Goal: Navigation & Orientation: Find specific page/section

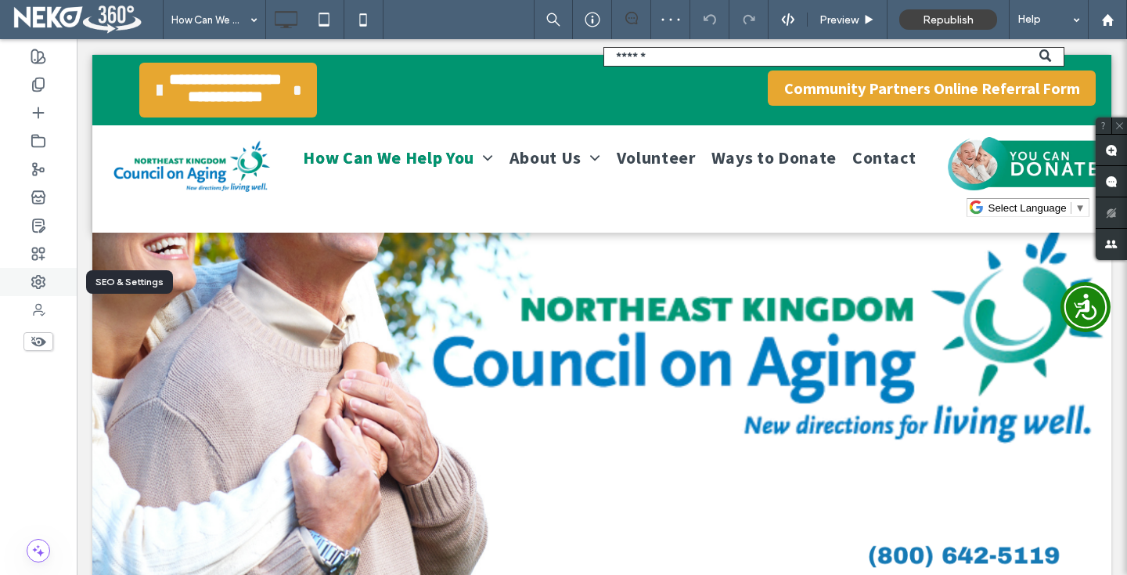
click at [29, 287] on div at bounding box center [38, 282] width 77 height 28
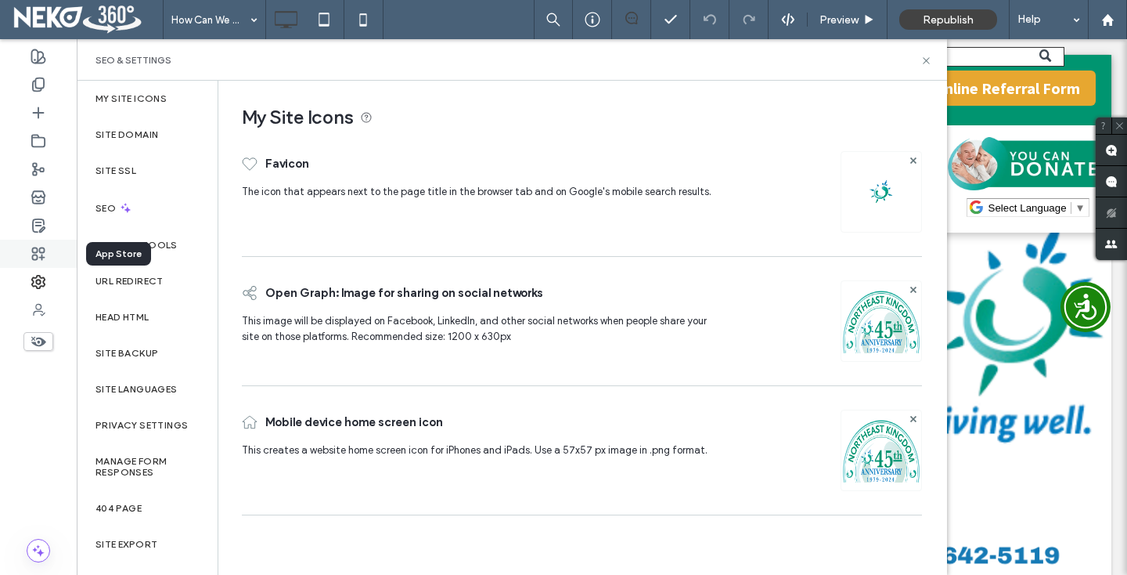
click at [39, 257] on use at bounding box center [39, 253] width 12 height 12
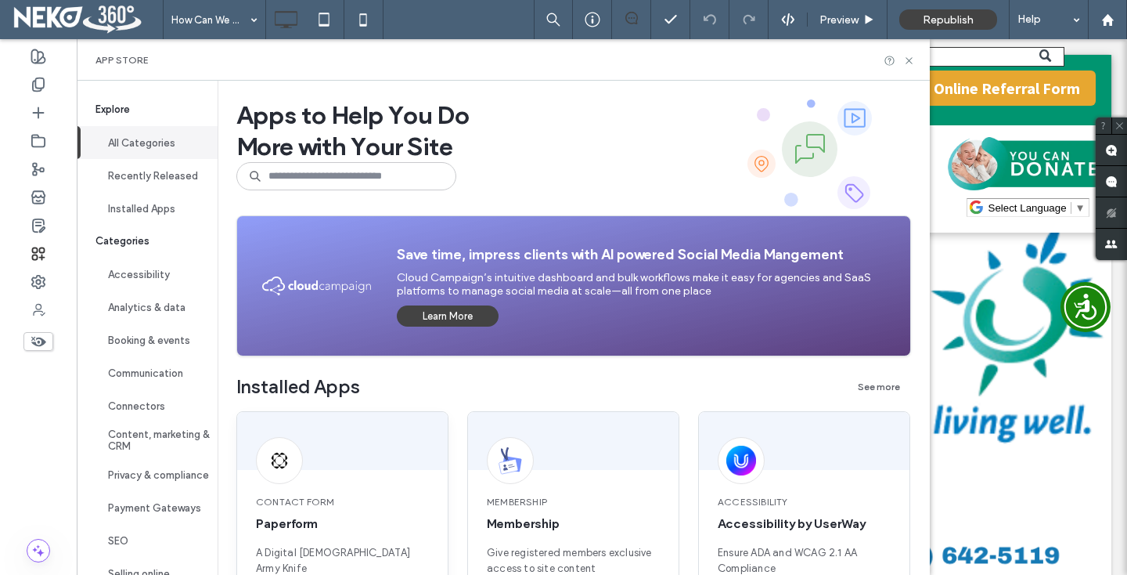
scroll to position [194, 0]
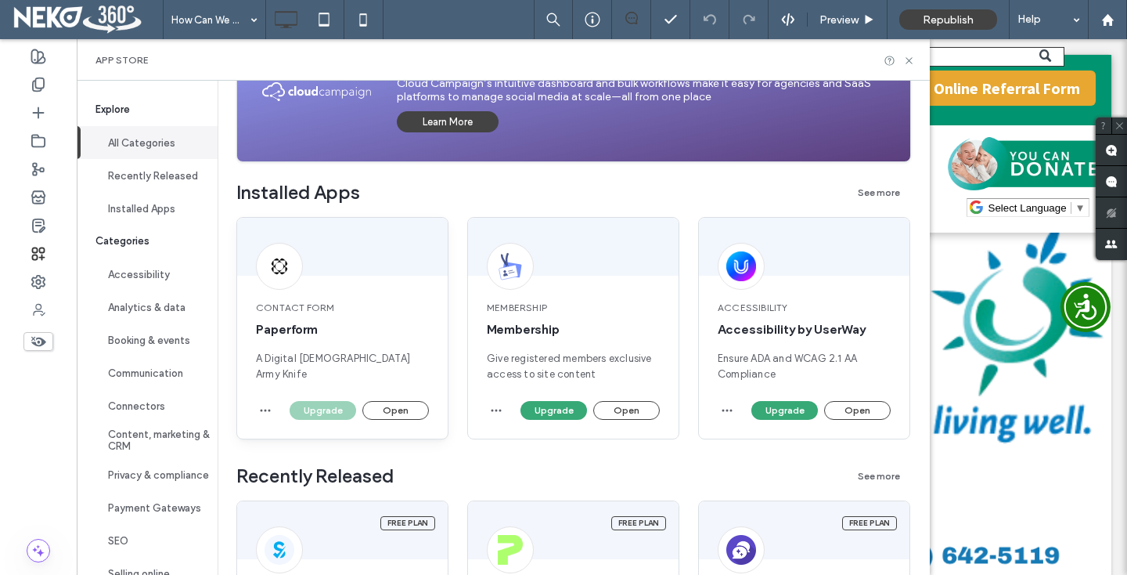
click at [341, 336] on span "Paperform" at bounding box center [342, 329] width 173 height 17
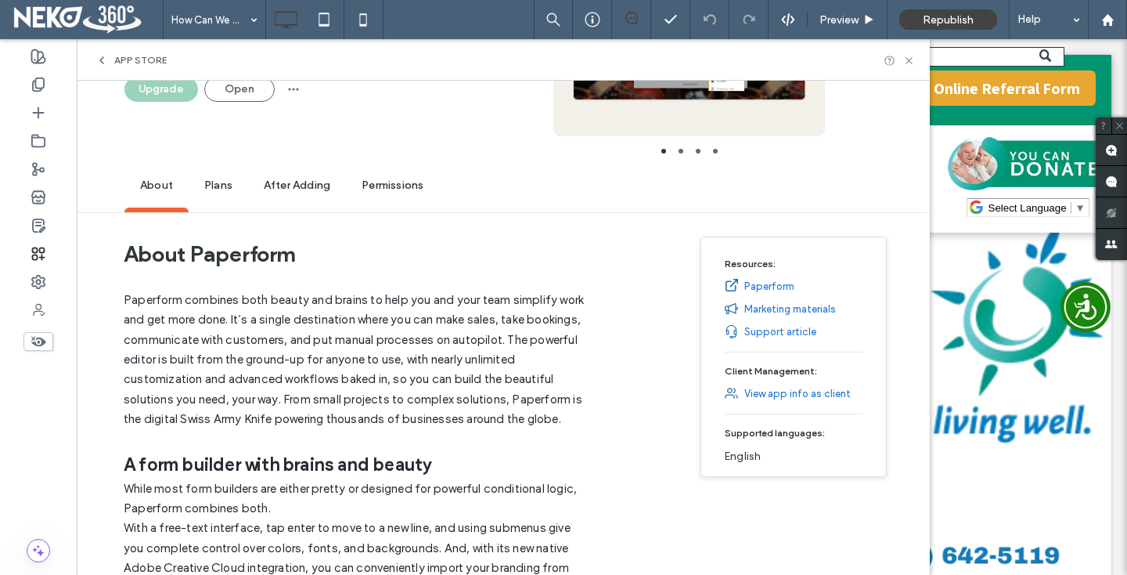
scroll to position [0, 0]
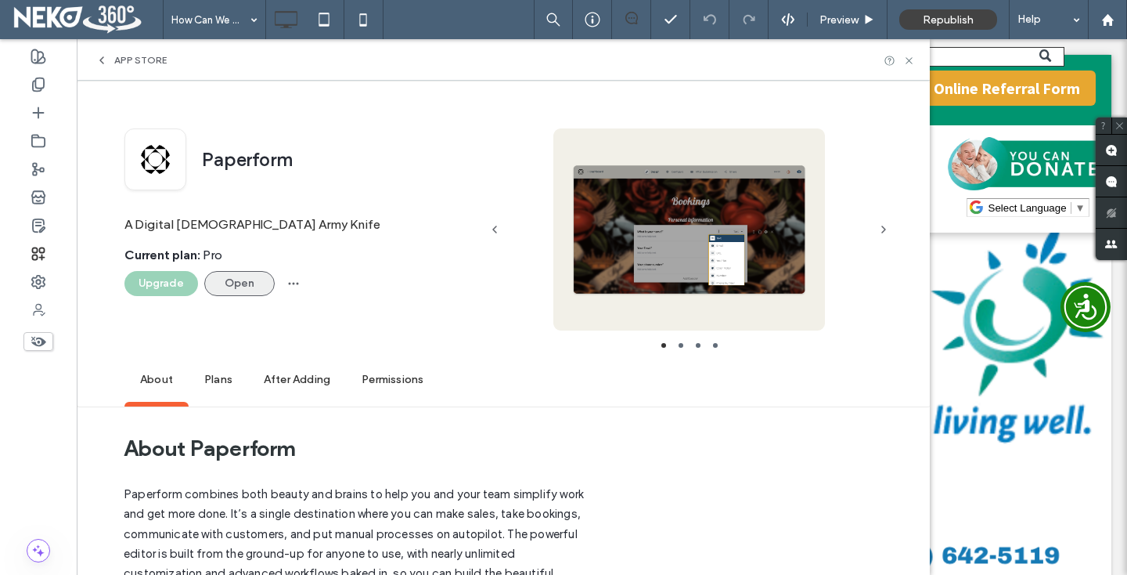
click at [244, 279] on button "Open" at bounding box center [239, 283] width 70 height 25
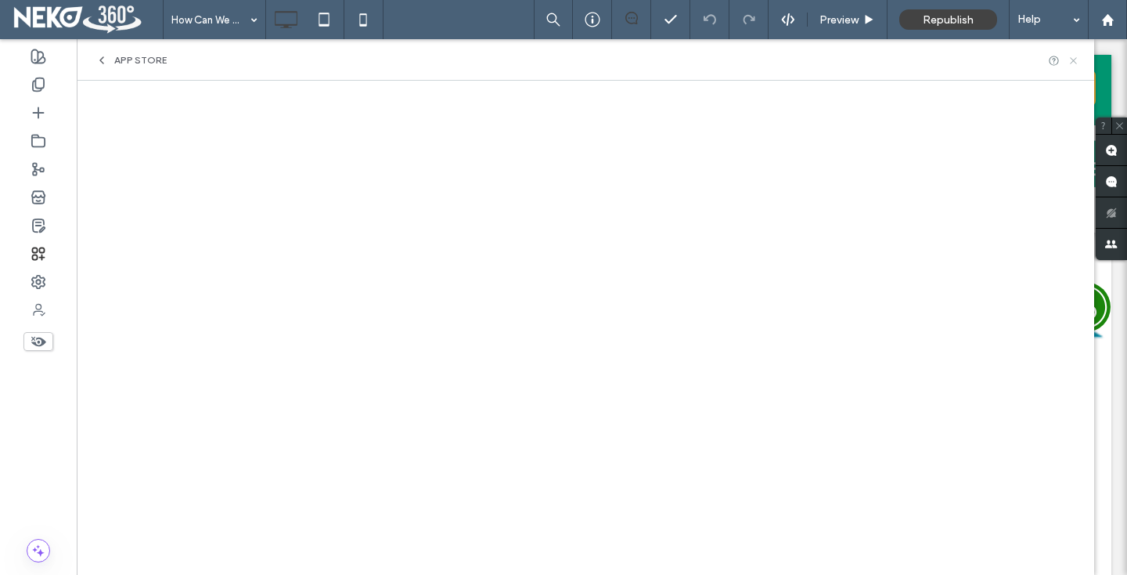
click at [1073, 64] on icon at bounding box center [1074, 61] width 12 height 12
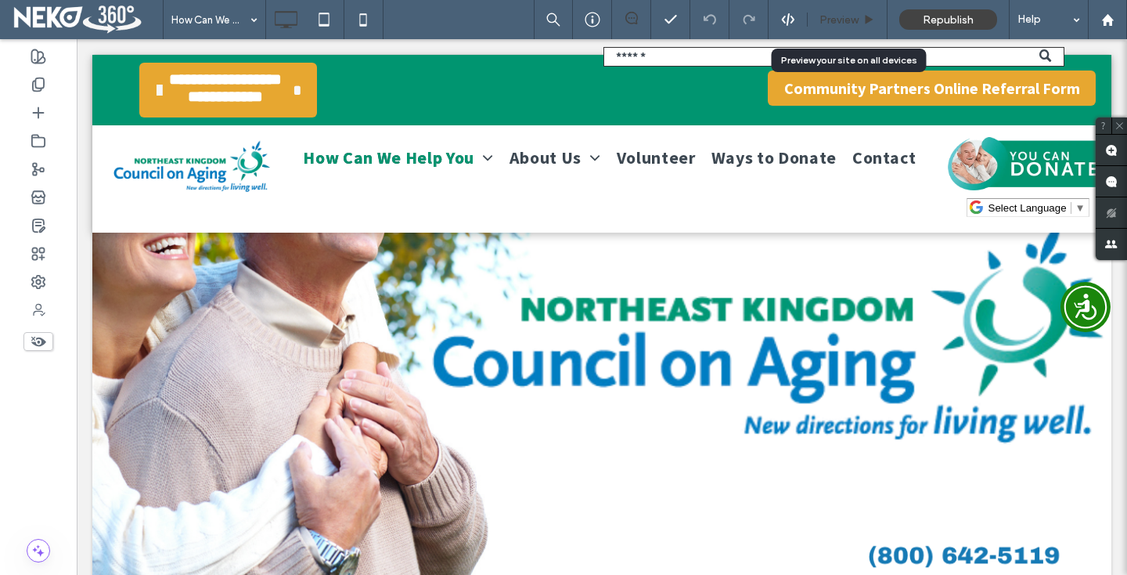
click at [858, 22] on span "Preview" at bounding box center [839, 19] width 39 height 13
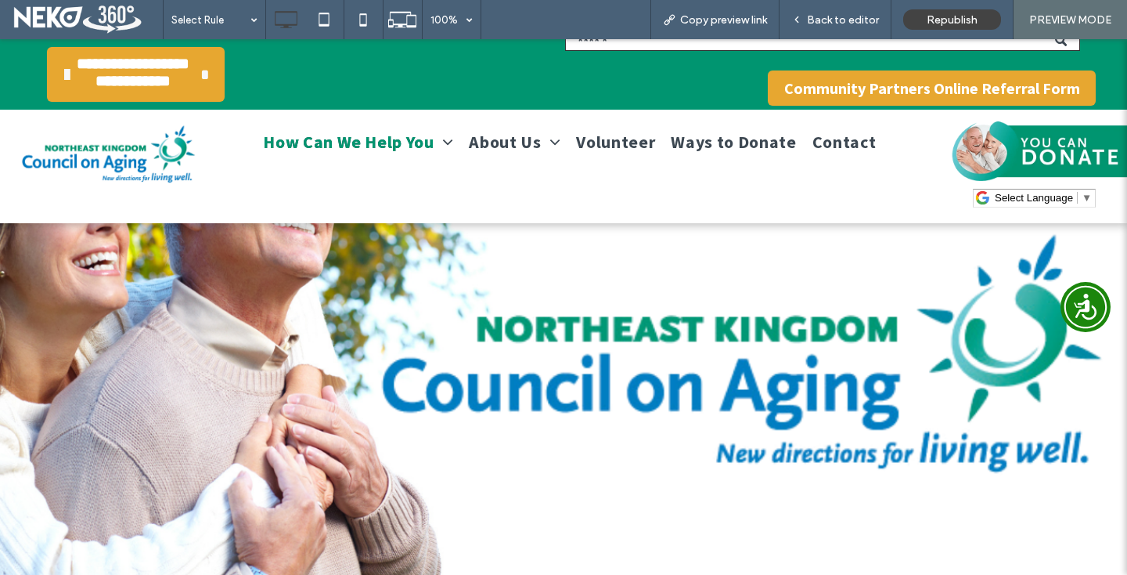
click at [1045, 150] on img at bounding box center [1041, 151] width 186 height 60
click at [989, 153] on img at bounding box center [1041, 151] width 186 height 60
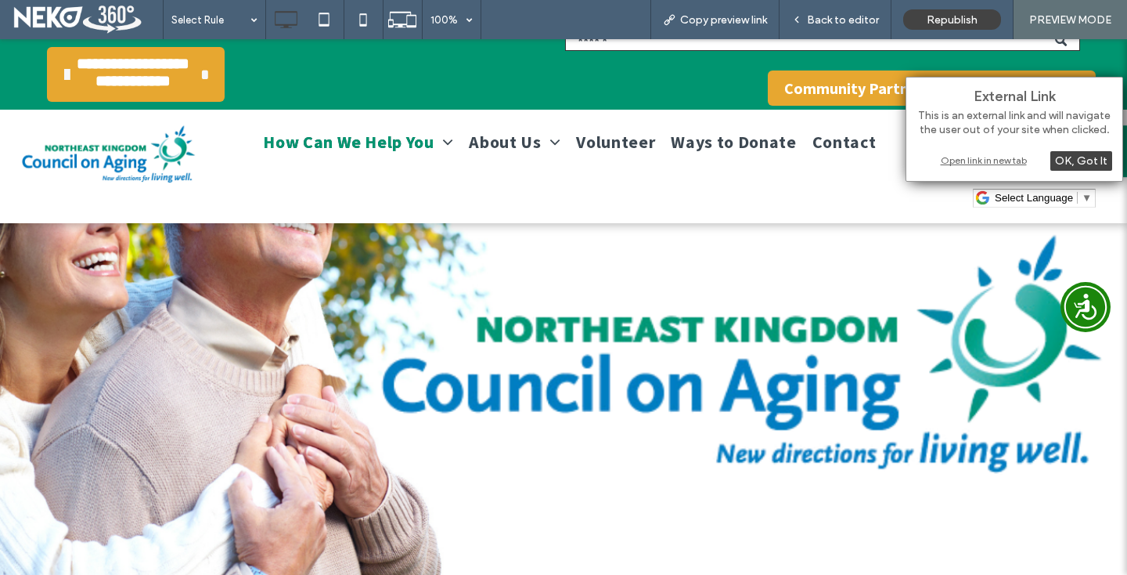
click at [965, 164] on div "Open link in new tab" at bounding box center [1015, 160] width 196 height 16
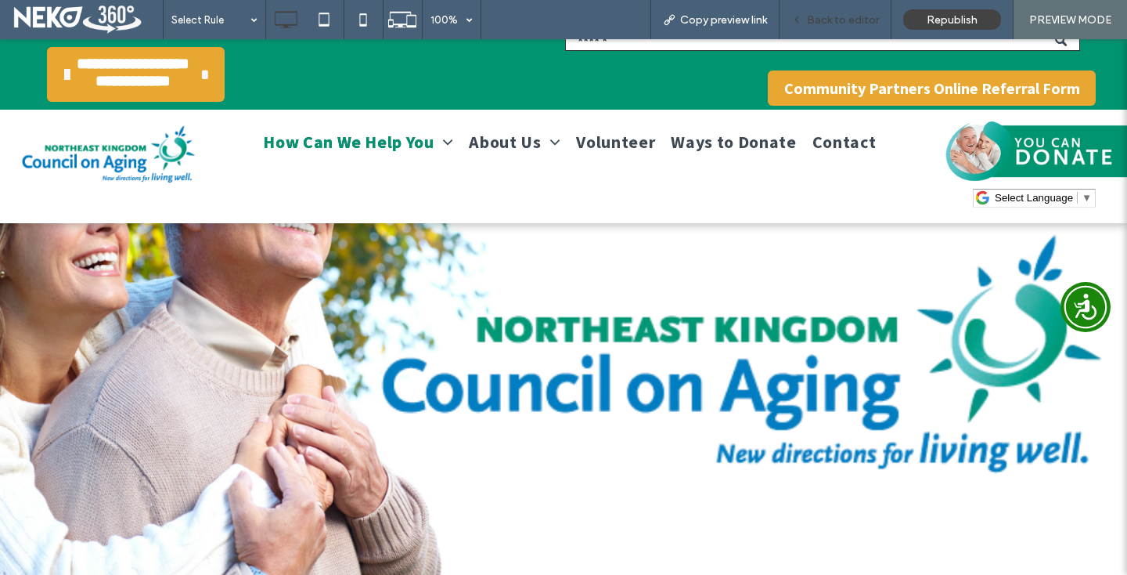
click at [860, 17] on span "Back to editor" at bounding box center [843, 19] width 72 height 13
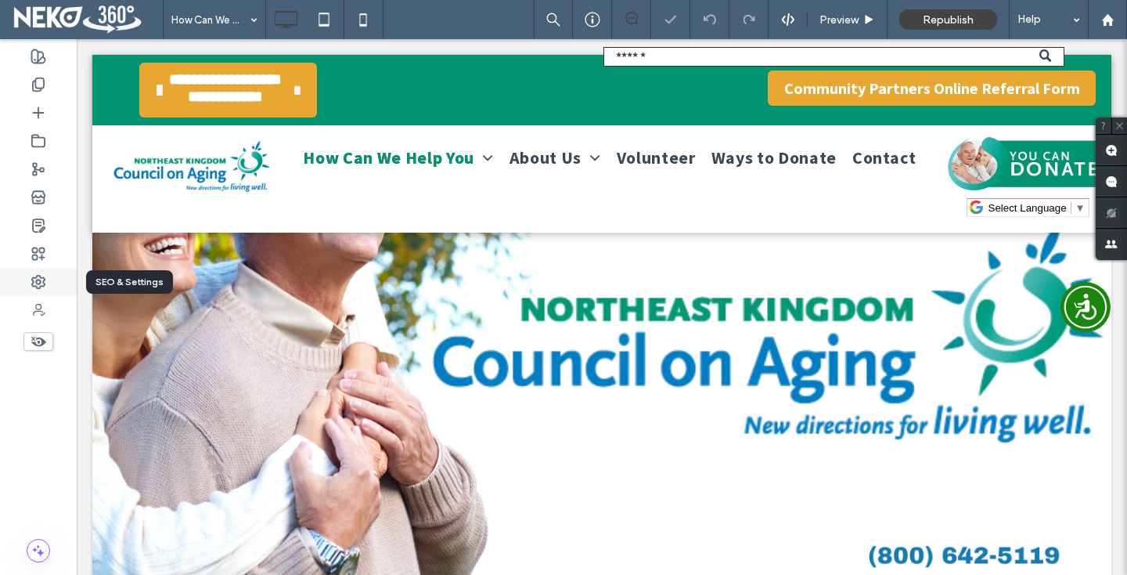
click at [22, 280] on div at bounding box center [38, 282] width 77 height 28
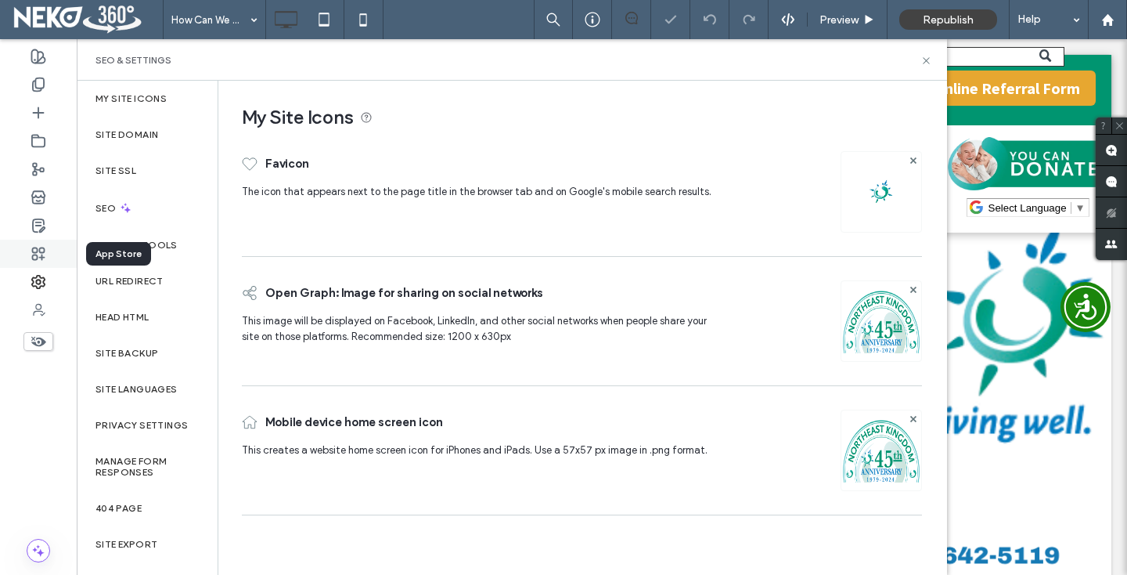
click at [33, 257] on use at bounding box center [39, 253] width 12 height 12
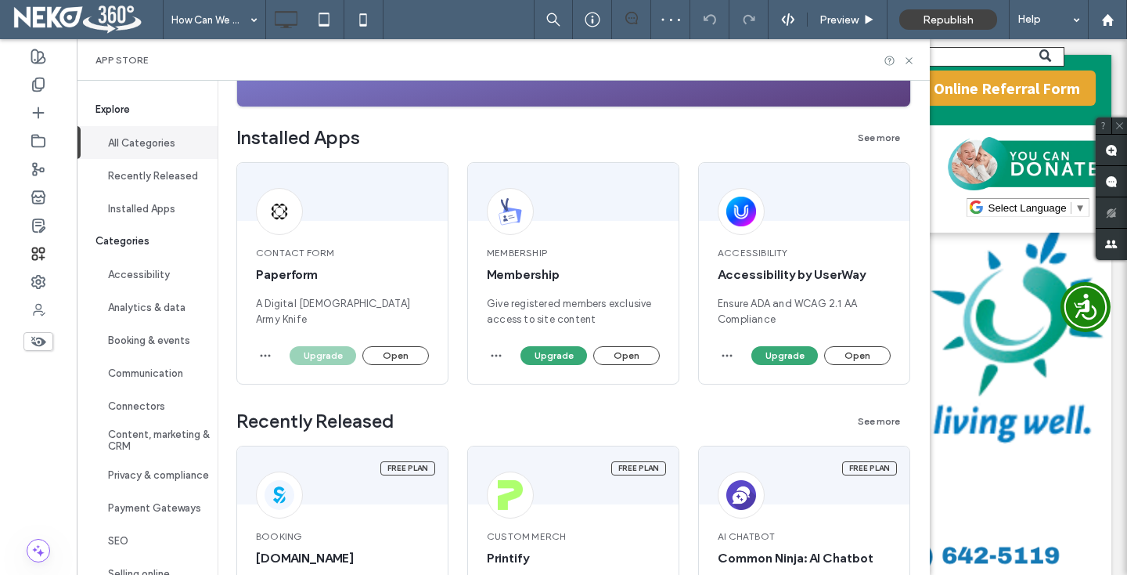
scroll to position [254, 0]
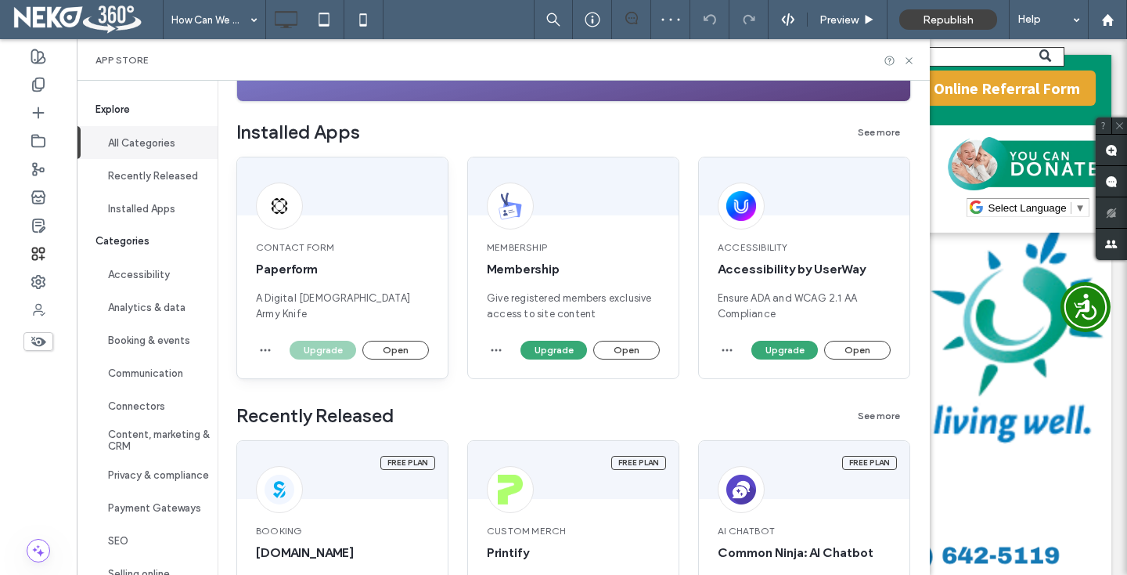
click at [302, 235] on div "Contact Form Paperform A Digital [DEMOGRAPHIC_DATA] Army Knife" at bounding box center [342, 281] width 211 height 119
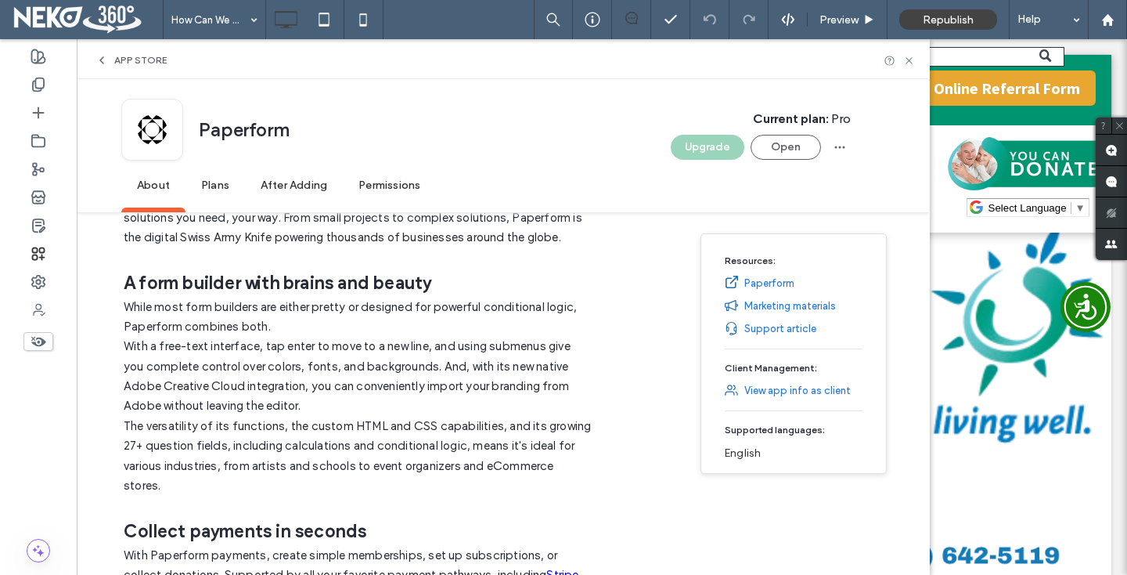
scroll to position [41, 0]
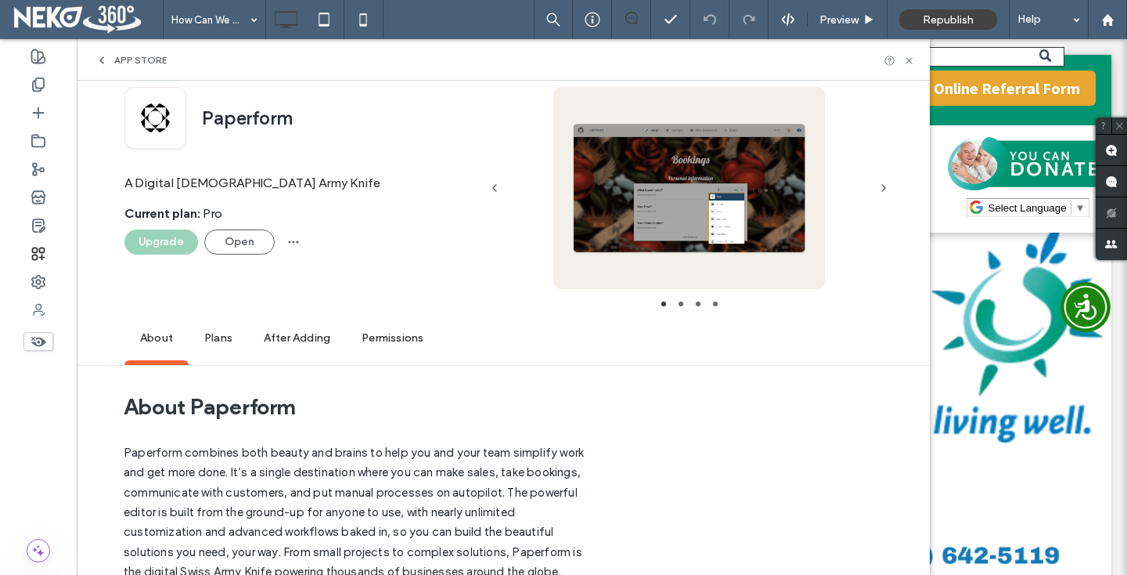
click at [240, 336] on span "Plans" at bounding box center [219, 338] width 60 height 43
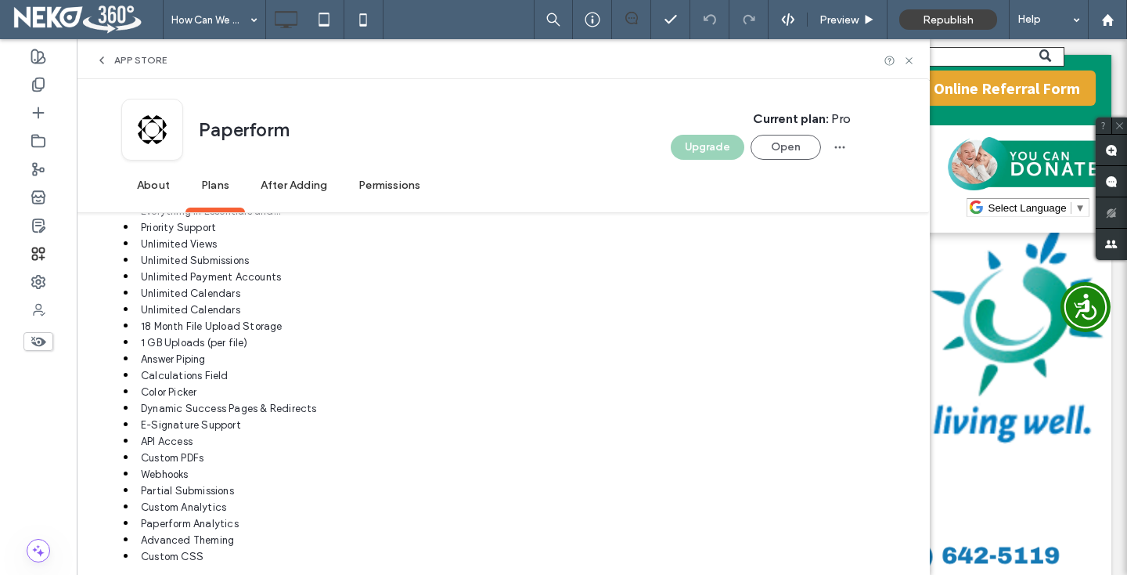
scroll to position [2107, 0]
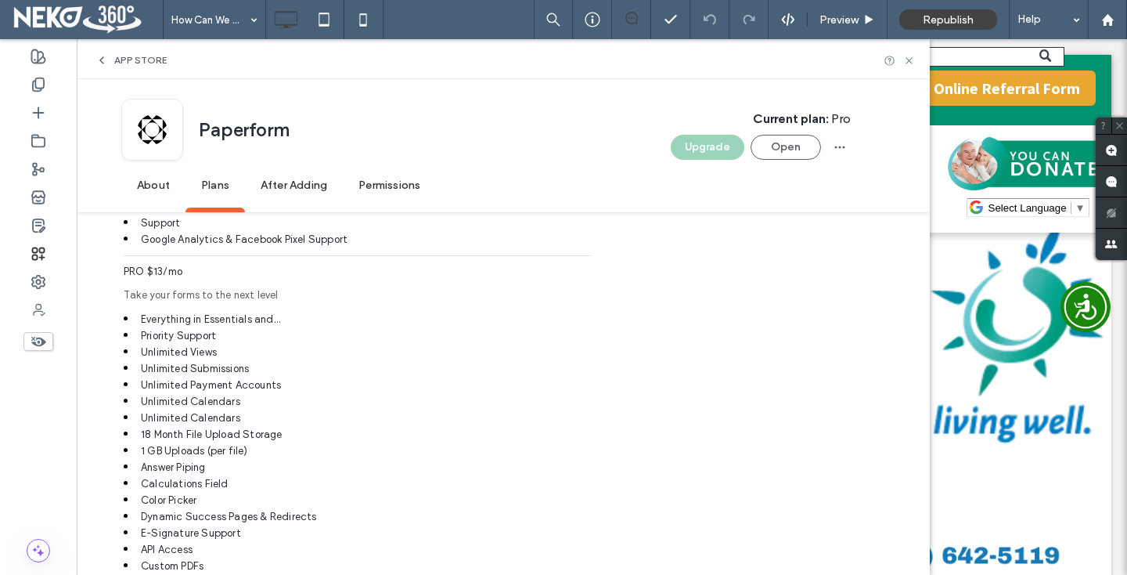
click at [503, 190] on div "About Plans After Adding Permissions" at bounding box center [486, 188] width 731 height 48
click at [167, 183] on span "About" at bounding box center [153, 185] width 64 height 43
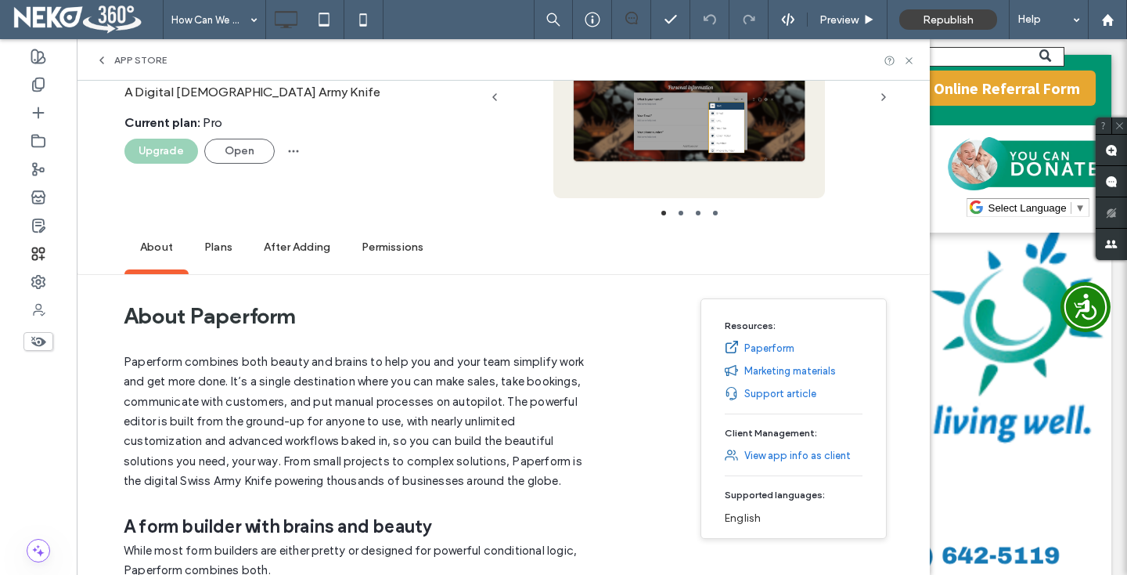
scroll to position [126, 0]
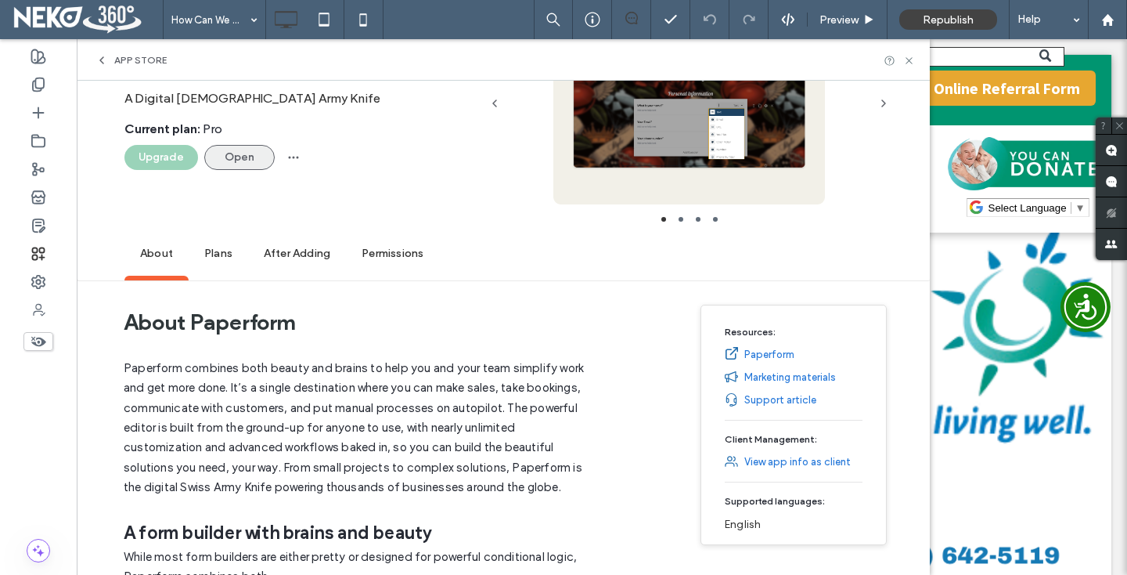
click at [248, 152] on button "Open" at bounding box center [239, 157] width 70 height 25
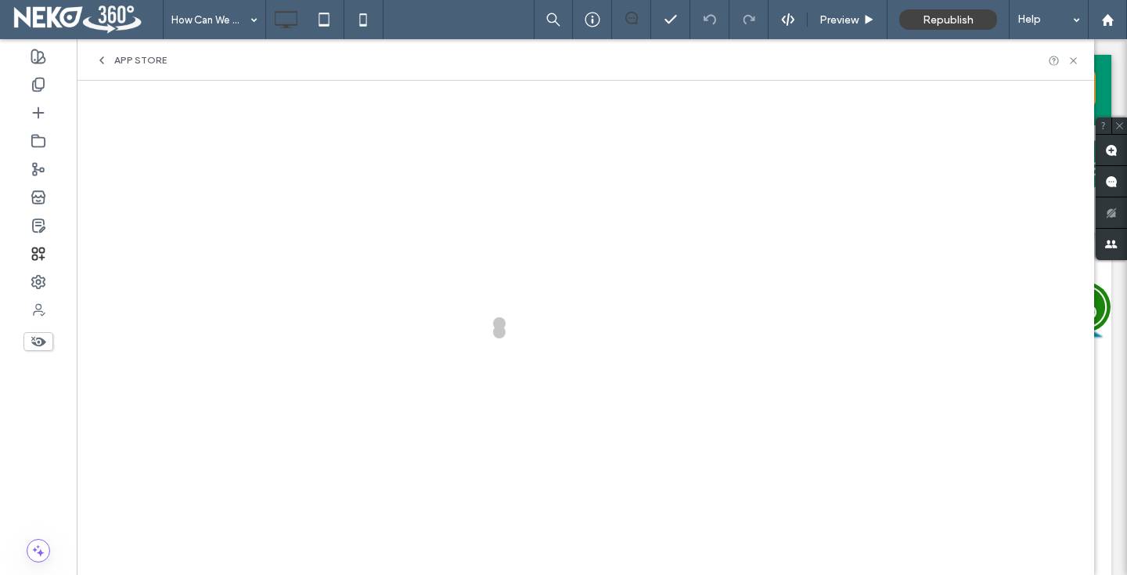
scroll to position [0, 0]
